Goal: Transaction & Acquisition: Purchase product/service

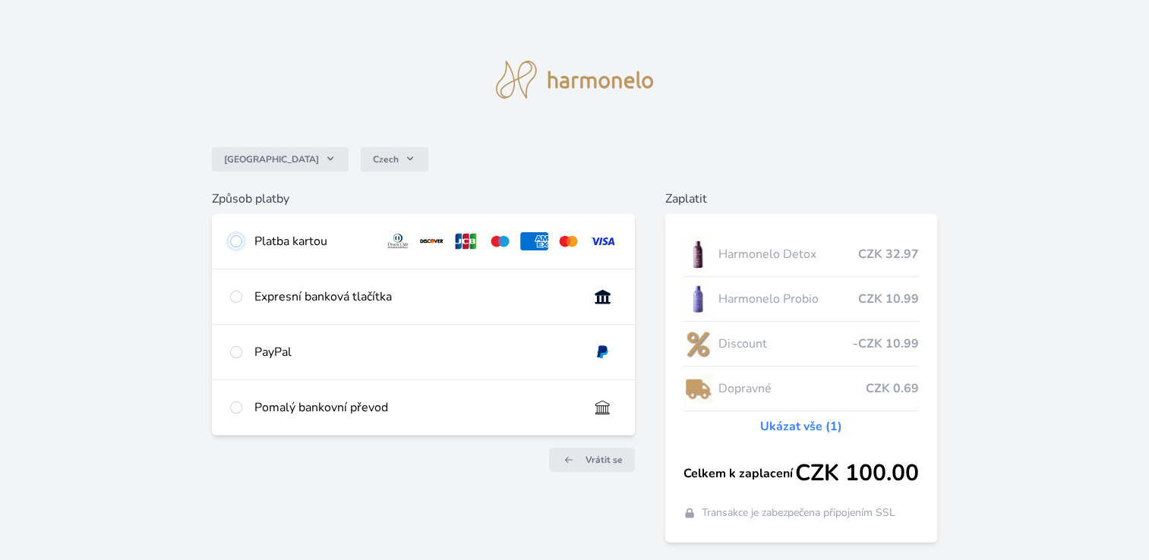
click at [237, 242] on input "radio" at bounding box center [236, 241] width 12 height 12
radio input "true"
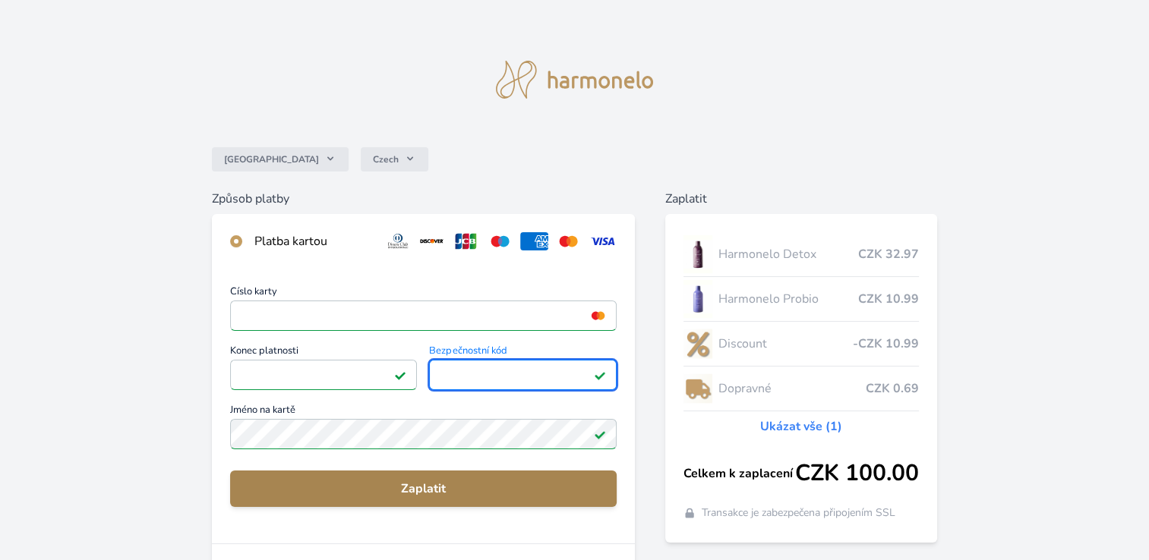
click at [432, 483] on span "Zaplatit" at bounding box center [423, 489] width 362 height 18
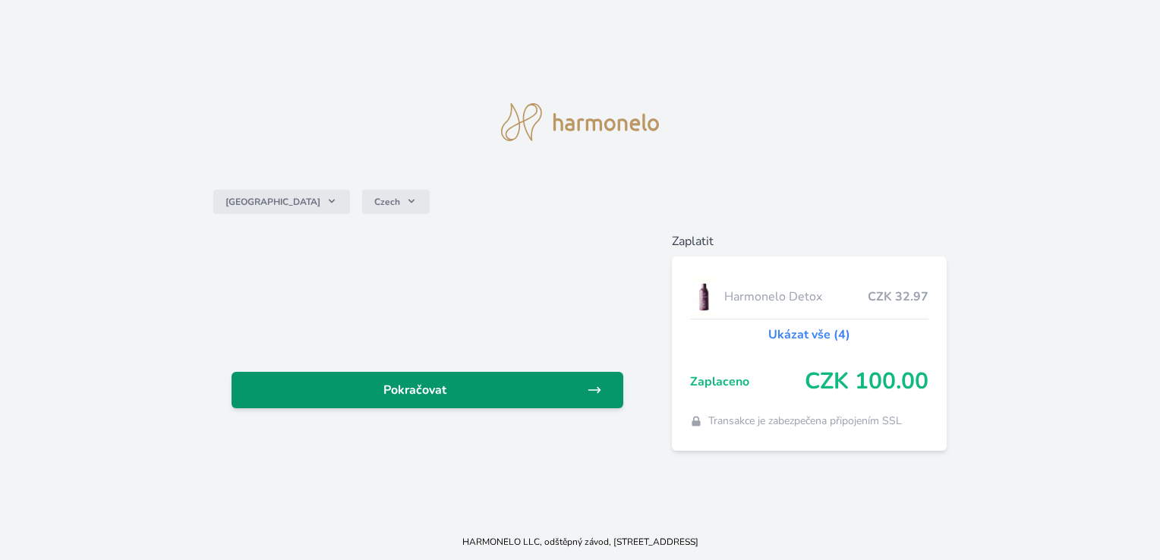
click at [493, 389] on span "Pokračovat" at bounding box center [415, 390] width 342 height 18
